Goal: Task Accomplishment & Management: Use online tool/utility

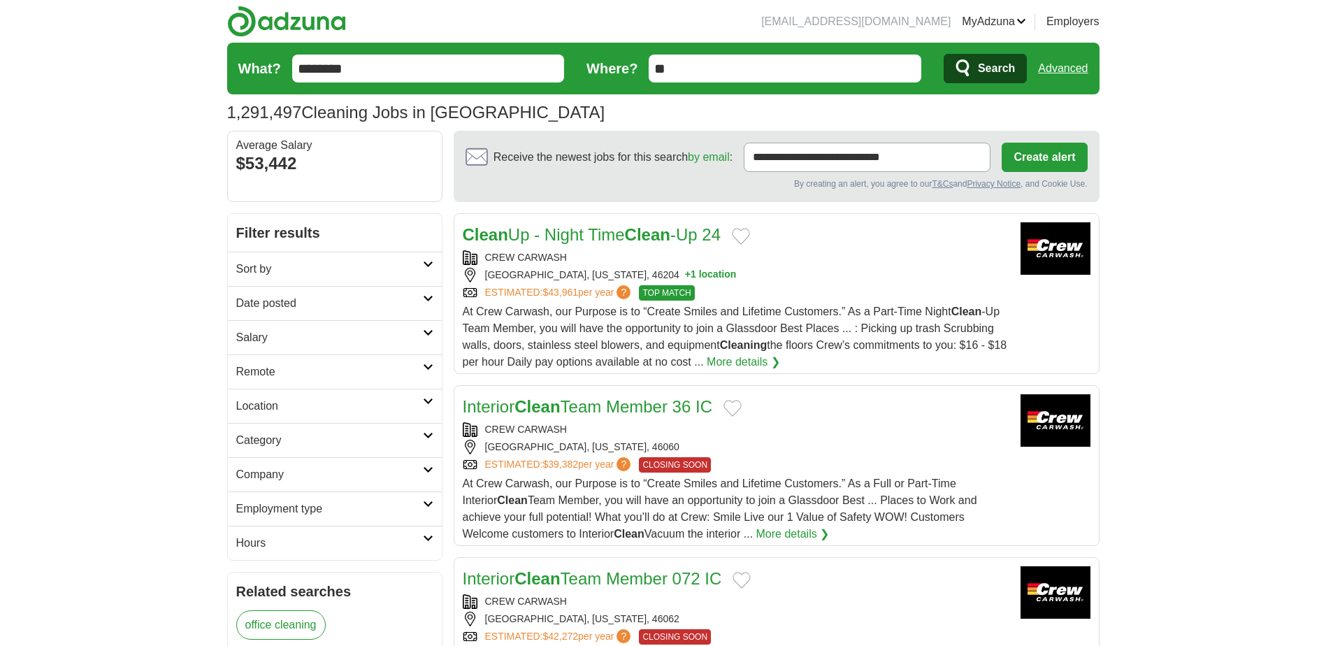
click at [694, 79] on input "**" at bounding box center [785, 69] width 273 height 28
type input "*"
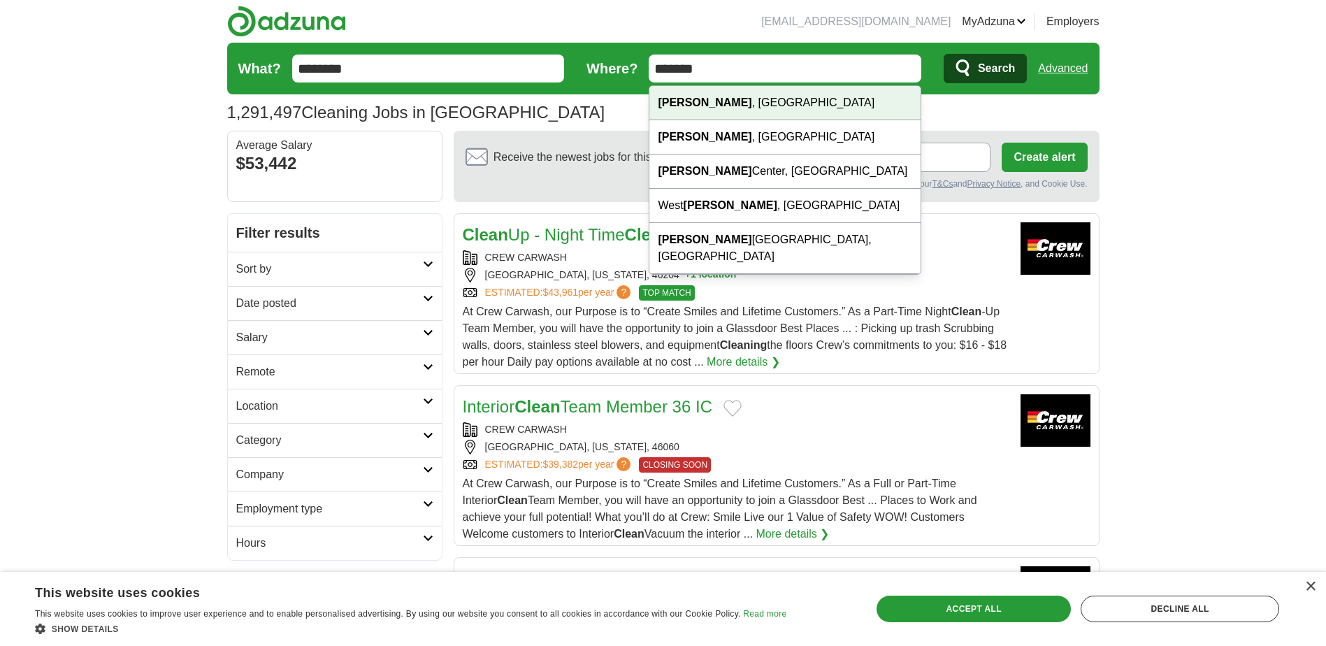
type input "*******"
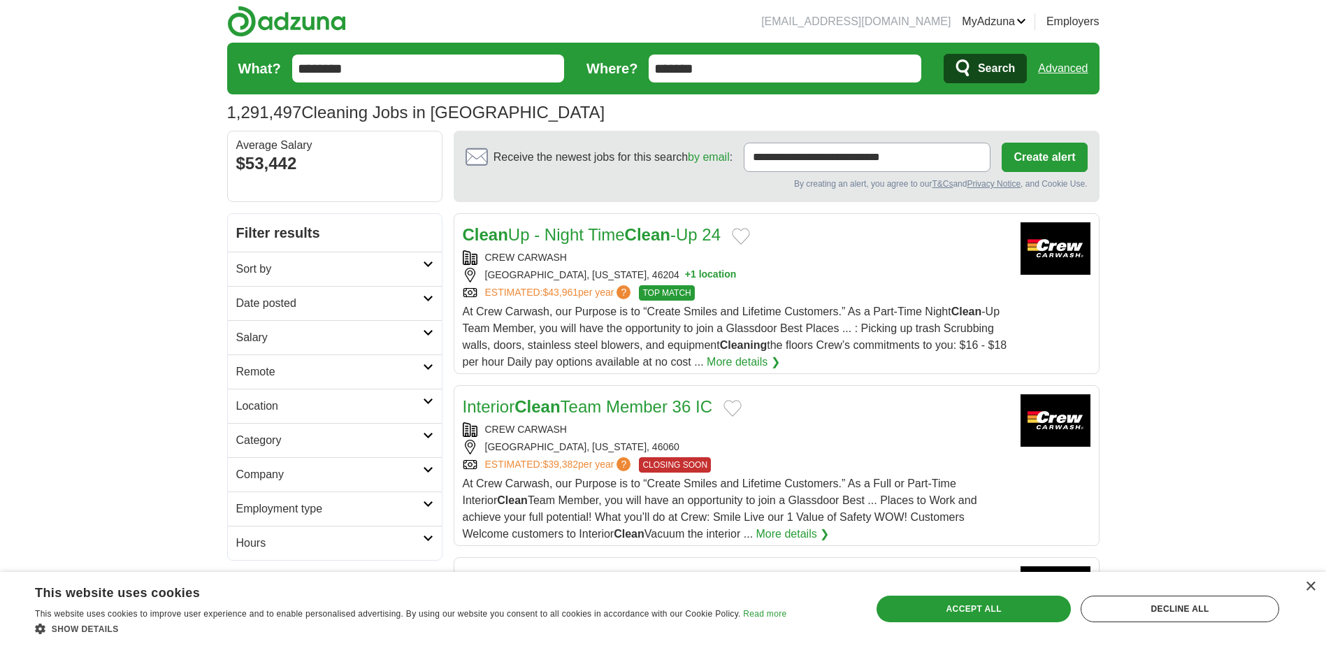
click at [958, 73] on icon "submit" at bounding box center [964, 69] width 17 height 20
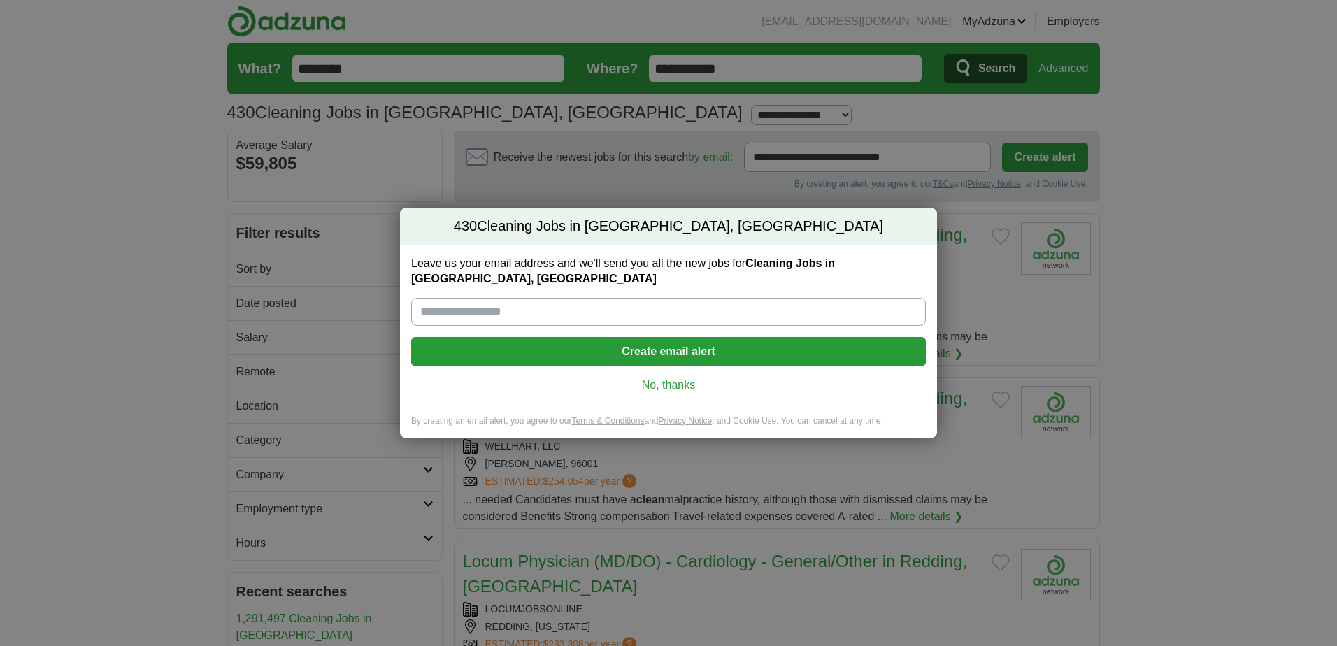
click at [648, 378] on link "No, thanks" at bounding box center [668, 385] width 492 height 15
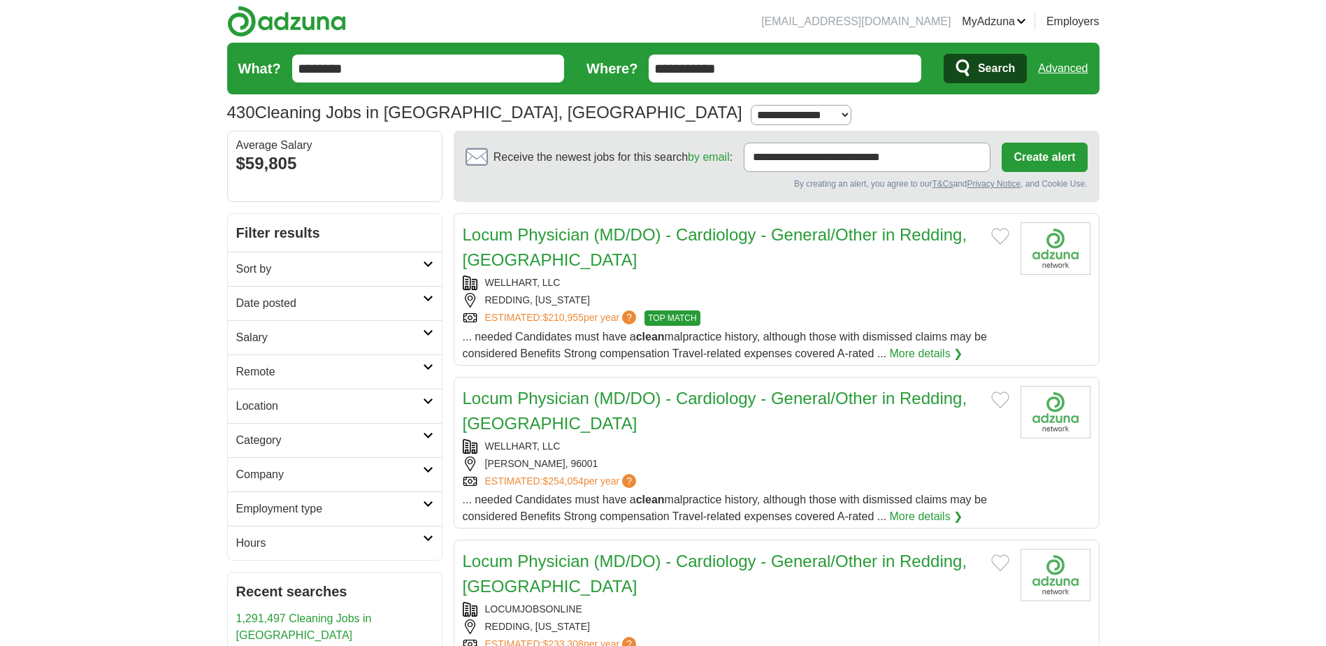
click at [963, 63] on icon "submit" at bounding box center [964, 69] width 17 height 20
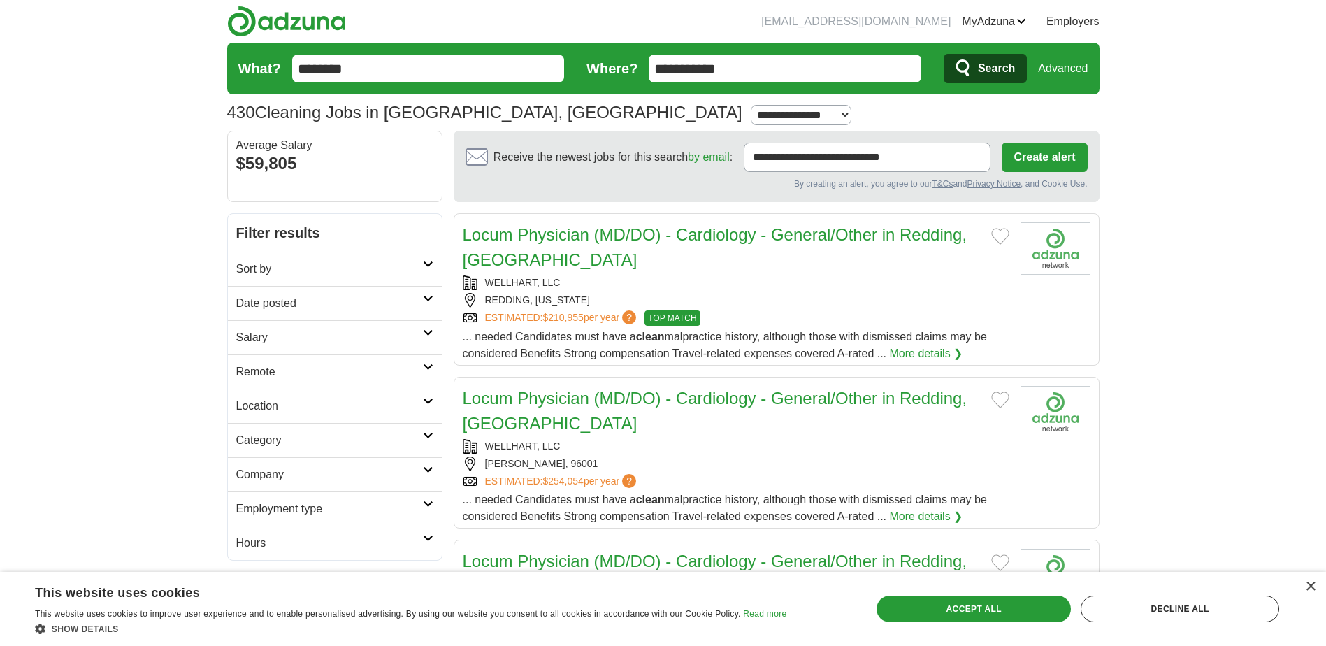
click at [373, 268] on h2 "Sort by" at bounding box center [329, 269] width 187 height 17
click at [350, 340] on h2 "Salary" at bounding box center [329, 337] width 187 height 17
click at [357, 350] on link "Salary" at bounding box center [335, 337] width 214 height 34
click at [359, 501] on h2 "Employment type" at bounding box center [329, 509] width 187 height 17
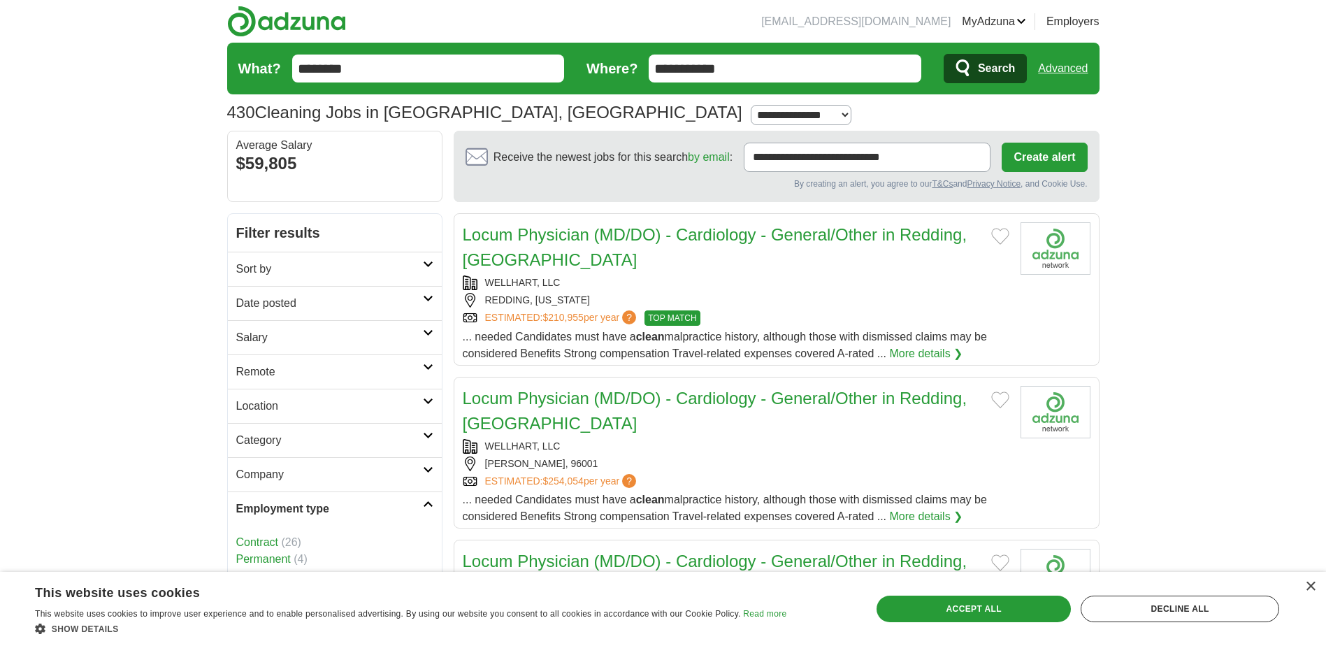
click at [359, 501] on h2 "Employment type" at bounding box center [329, 509] width 187 height 17
click at [350, 429] on link "Category" at bounding box center [335, 440] width 214 height 34
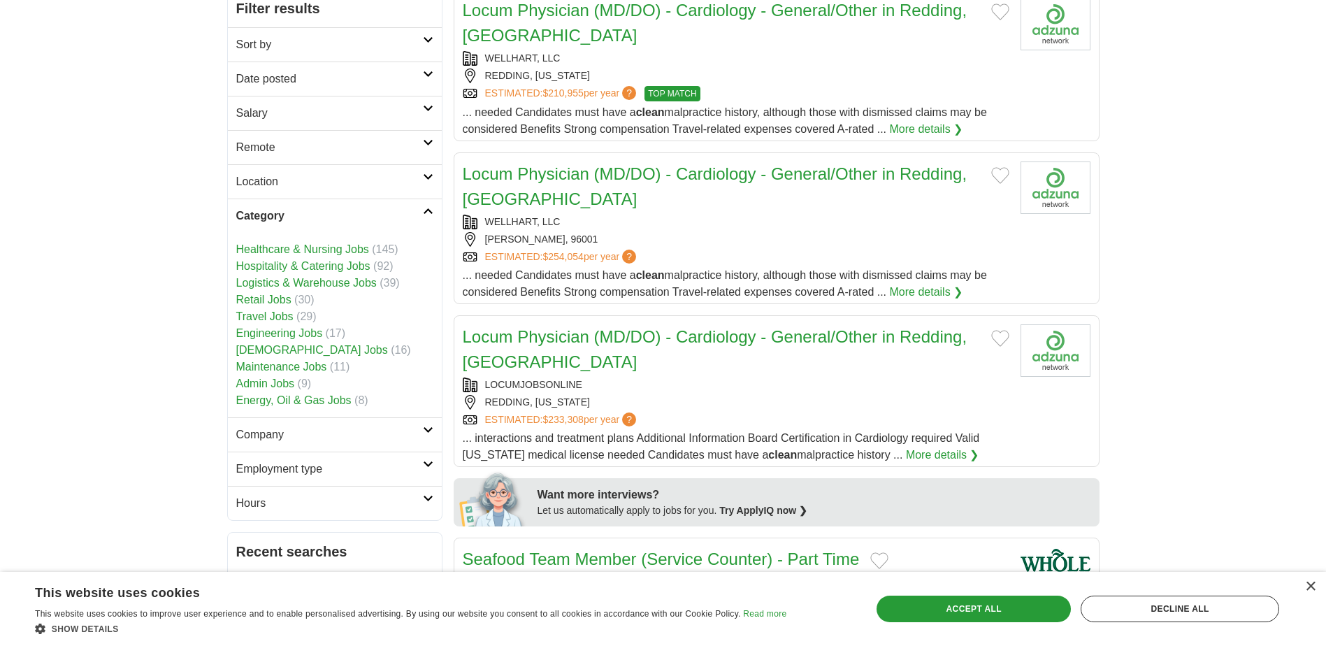
scroll to position [227, 0]
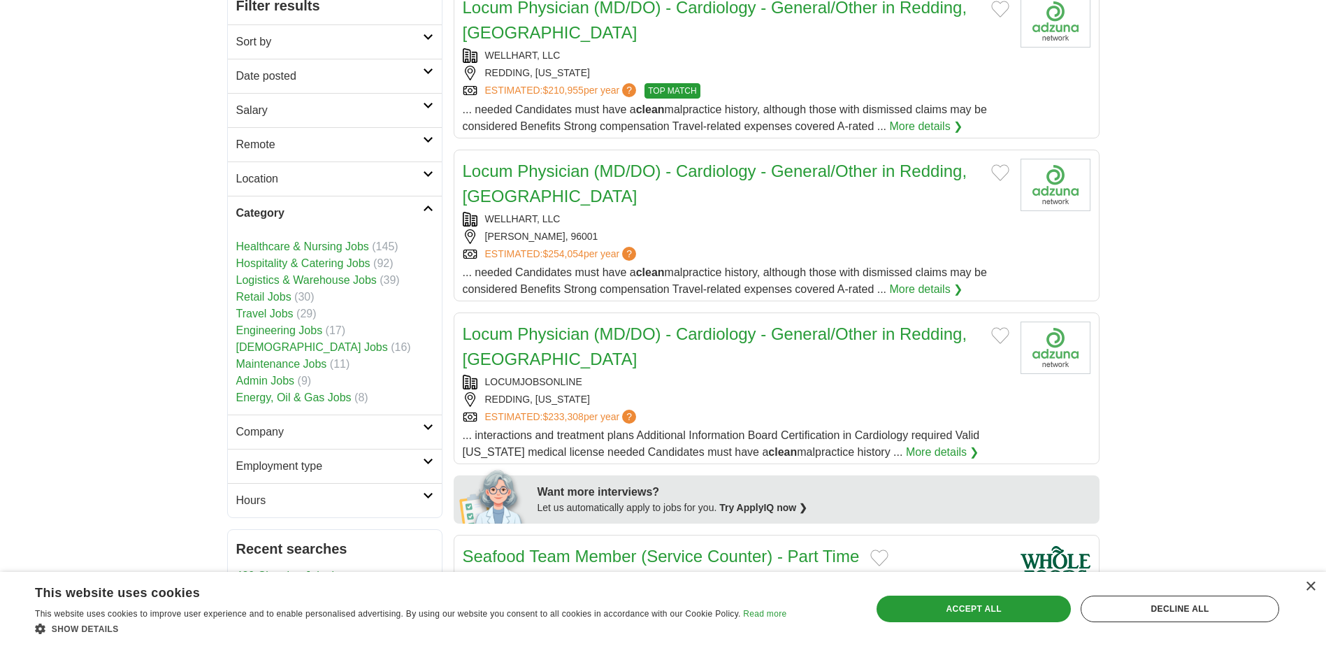
click at [271, 345] on link "[DEMOGRAPHIC_DATA] Jobs" at bounding box center [312, 347] width 152 height 12
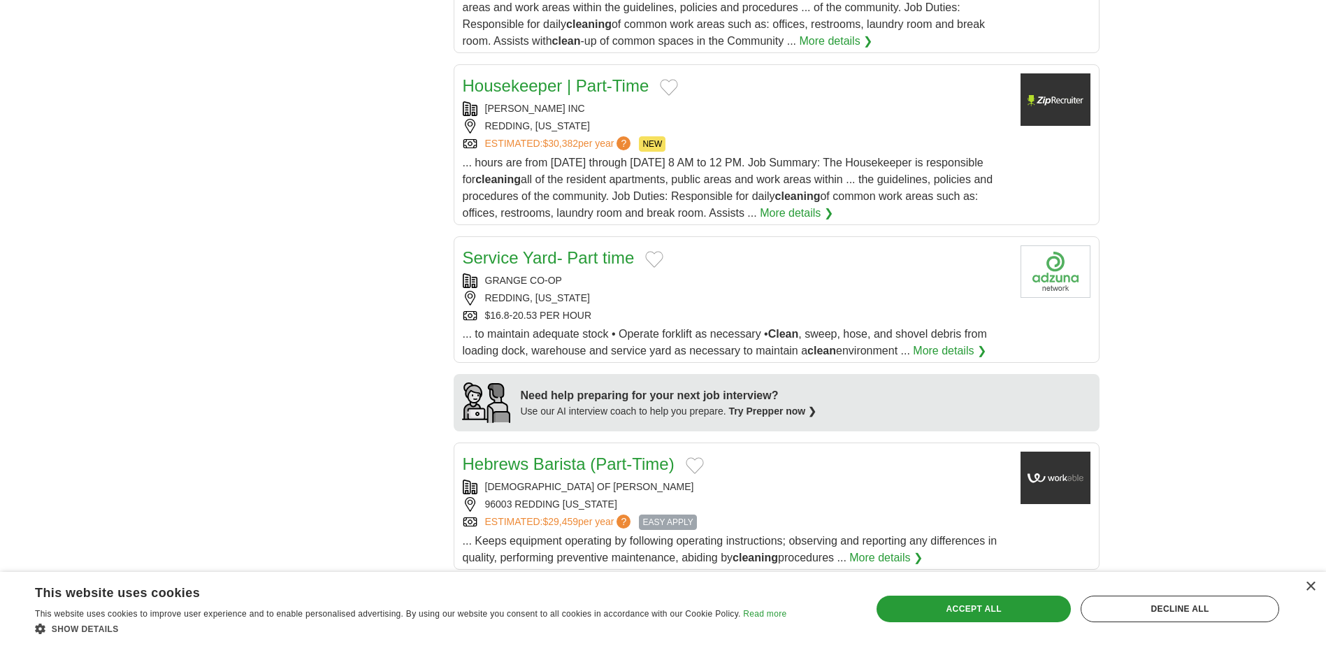
scroll to position [880, 0]
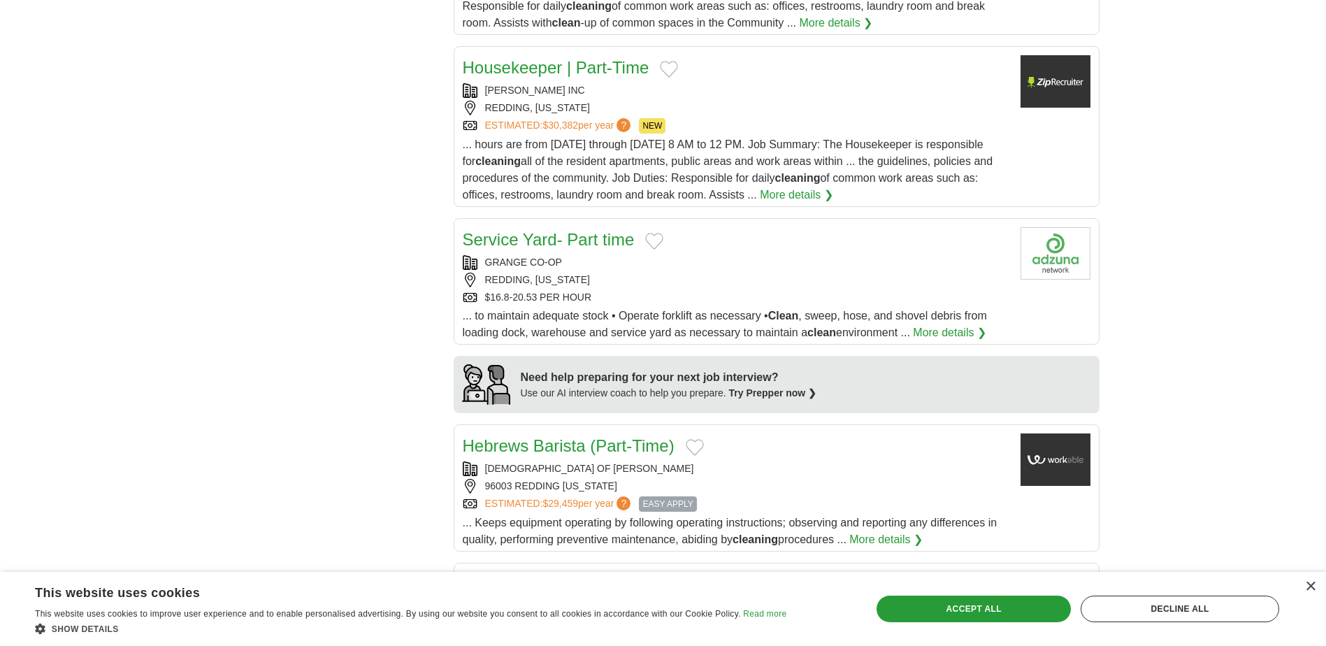
click at [856, 116] on div "[PERSON_NAME] INC [GEOGRAPHIC_DATA], [US_STATE] ESTIMATED: $30,382 per year ? N…" at bounding box center [736, 108] width 547 height 50
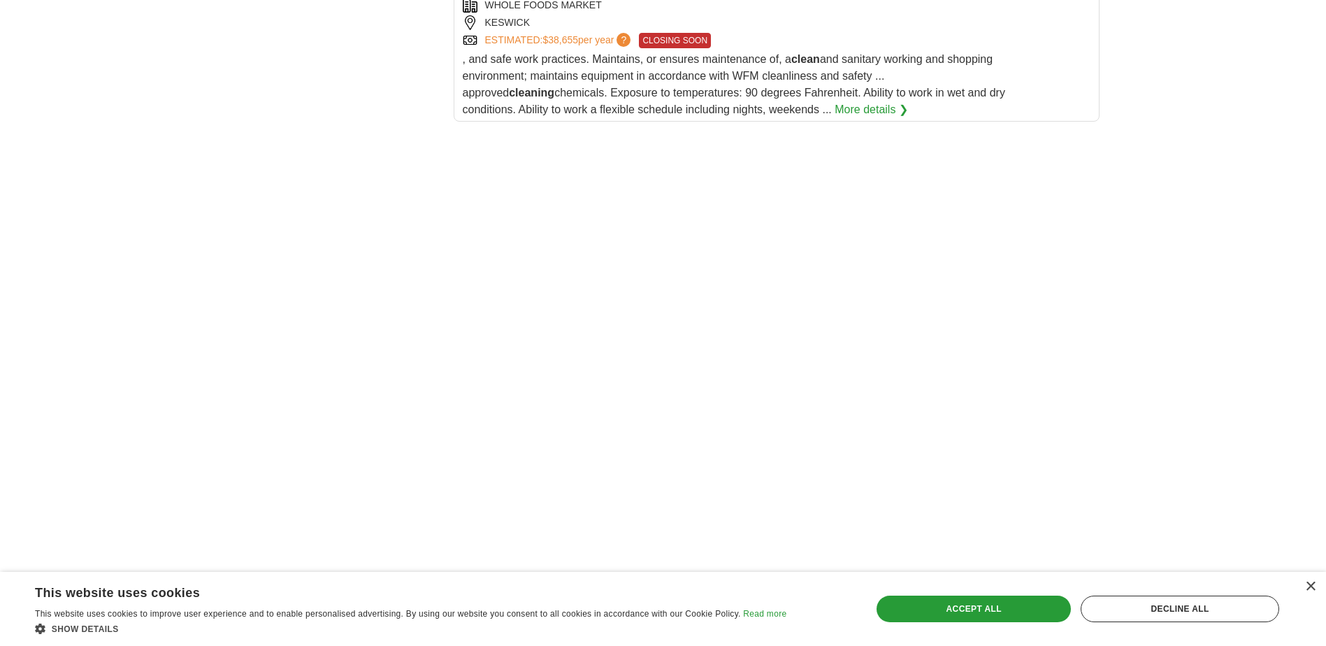
scroll to position [1901, 0]
